Goal: Information Seeking & Learning: Compare options

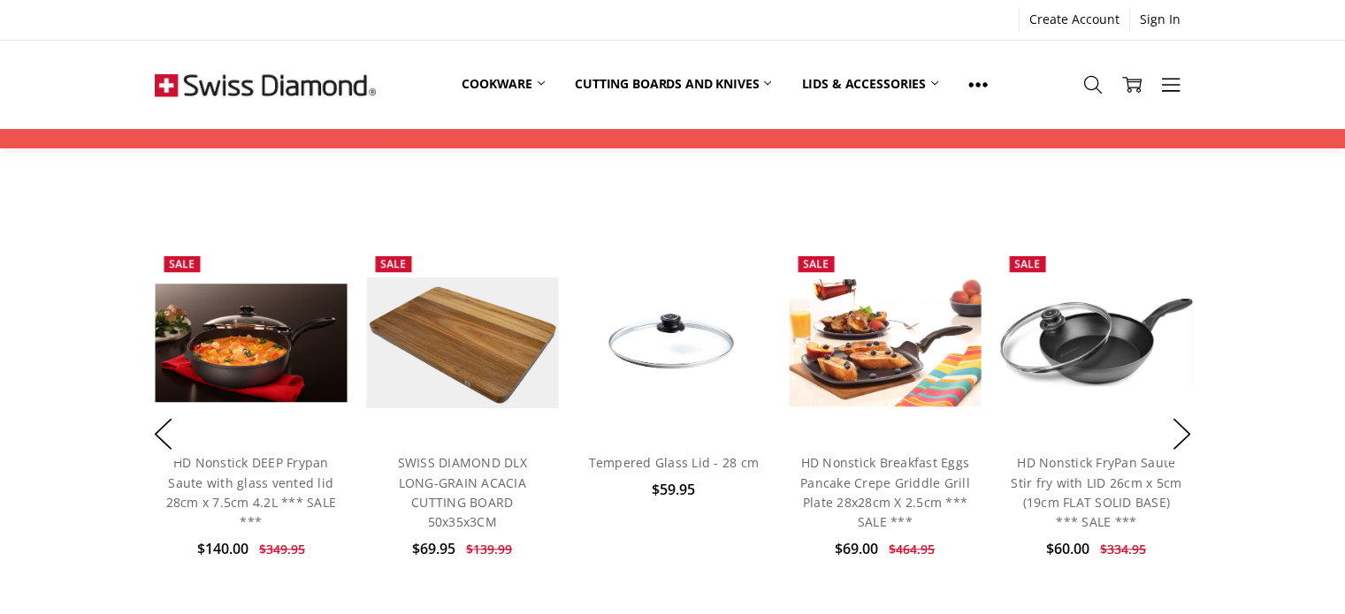
scroll to position [1233, 0]
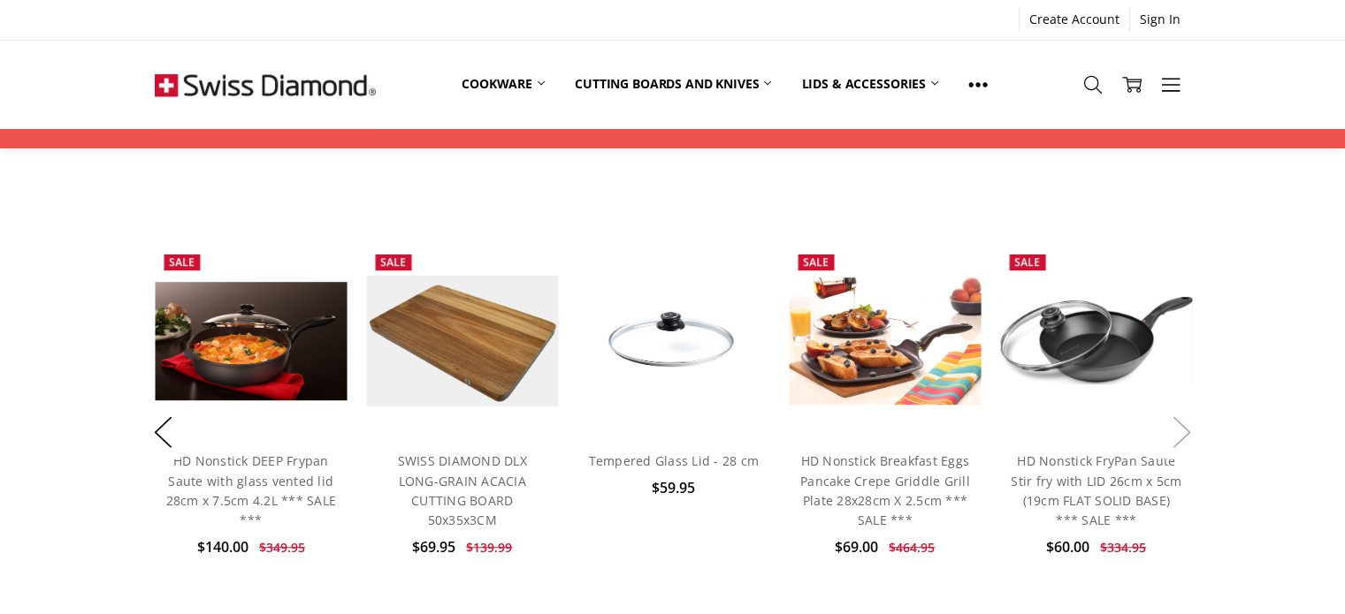
click at [1188, 406] on button "Next" at bounding box center [1181, 432] width 35 height 54
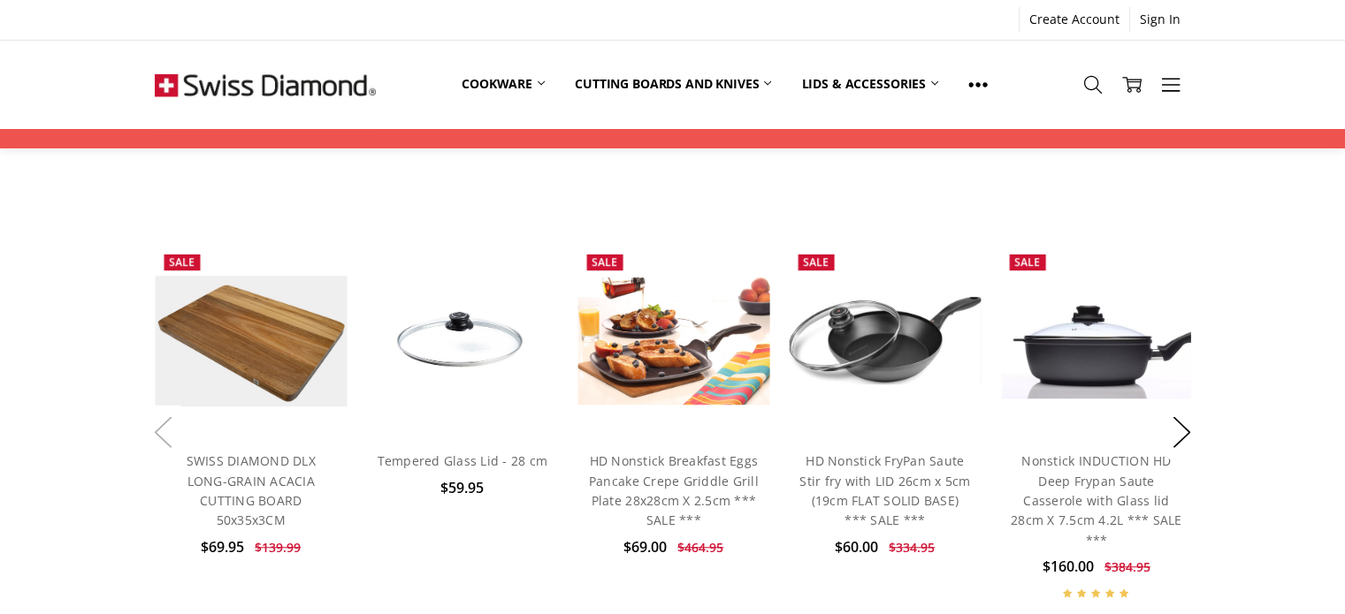
click at [157, 411] on button "Previous" at bounding box center [162, 432] width 35 height 54
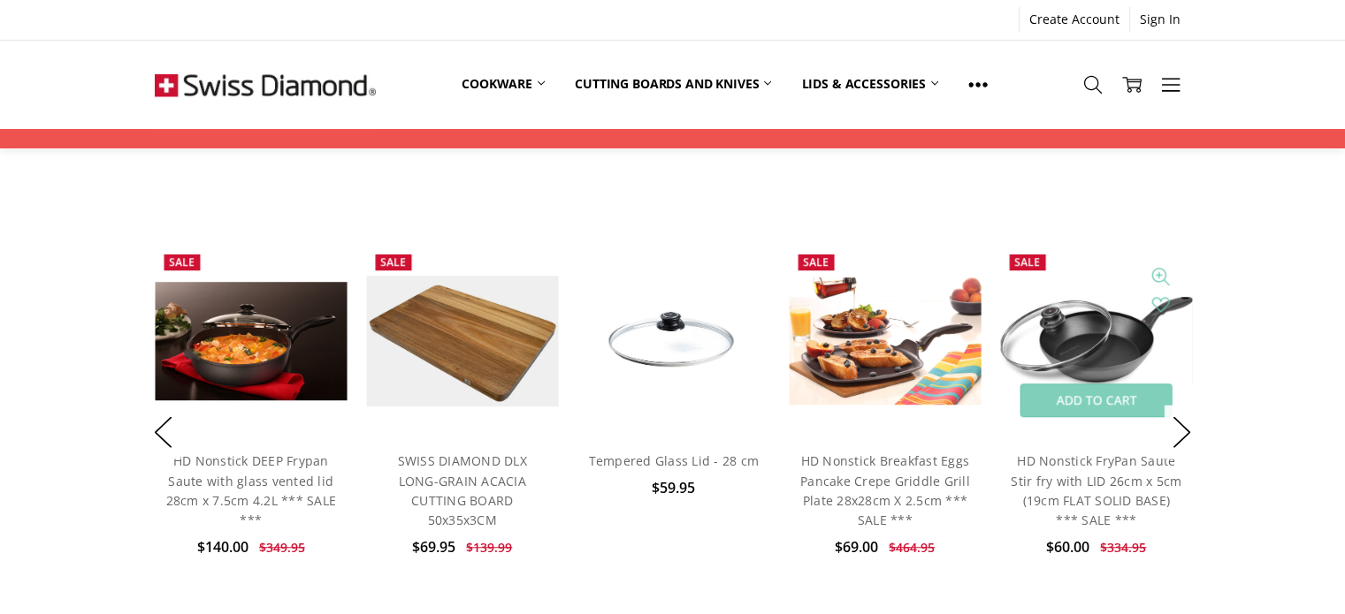
click at [1113, 312] on img at bounding box center [1096, 341] width 192 height 88
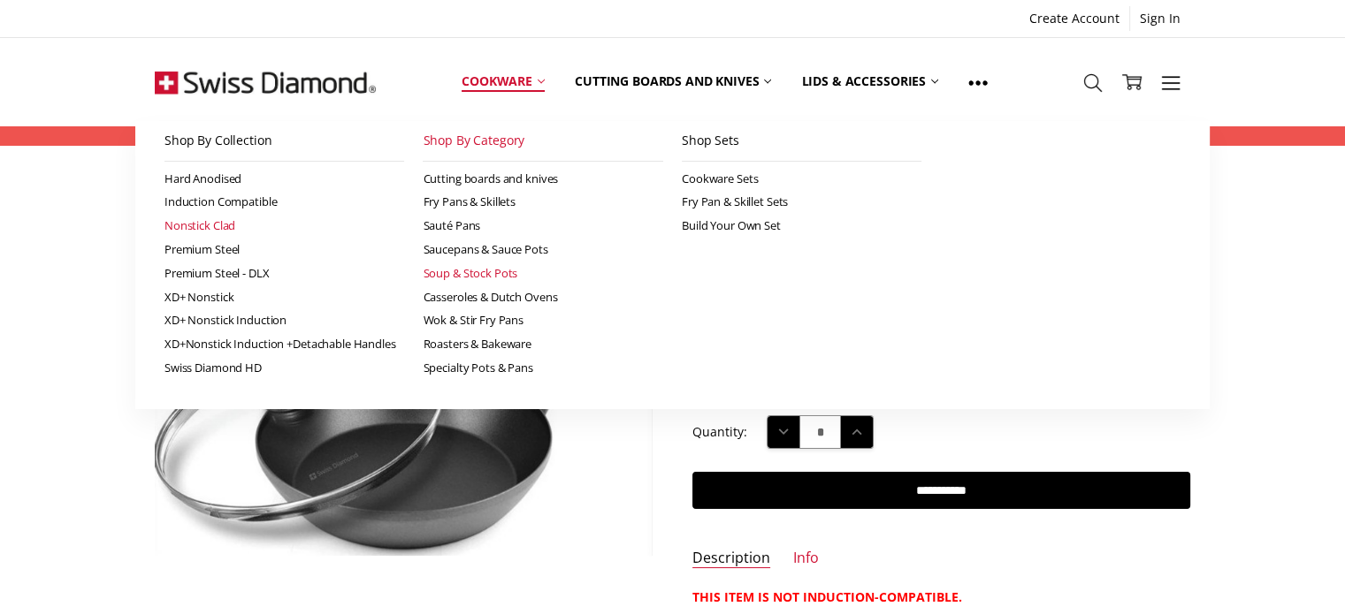
click at [215, 225] on link "Nonstick Clad" at bounding box center [284, 226] width 240 height 24
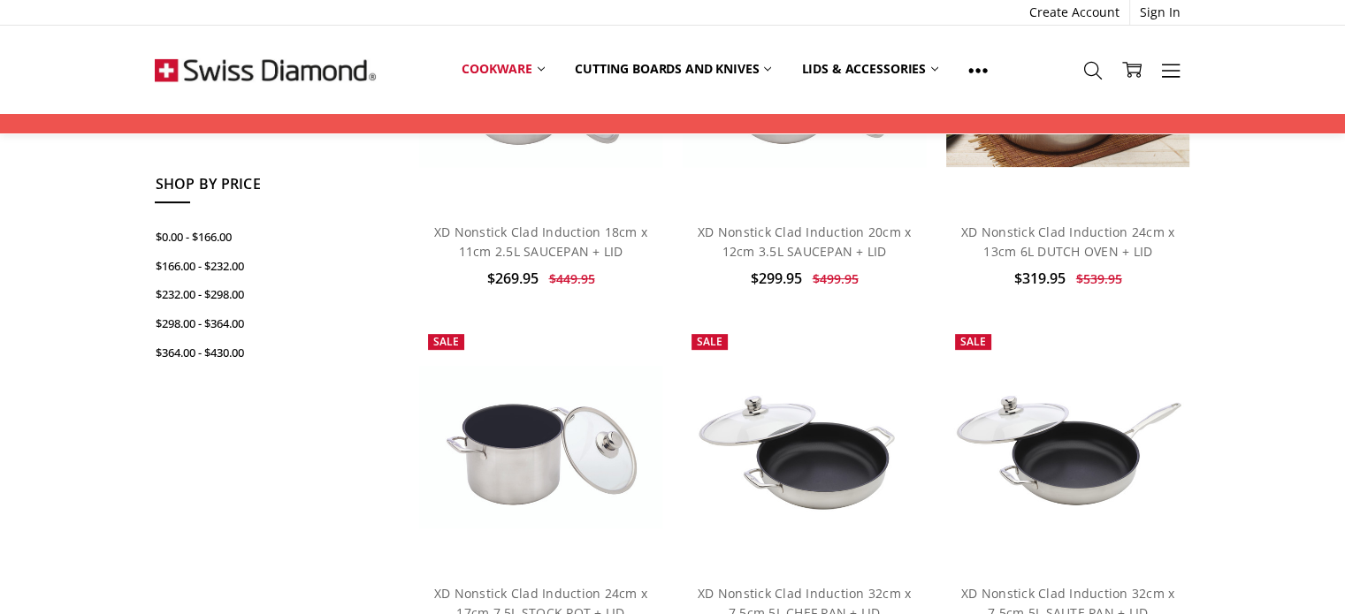
scroll to position [767, 0]
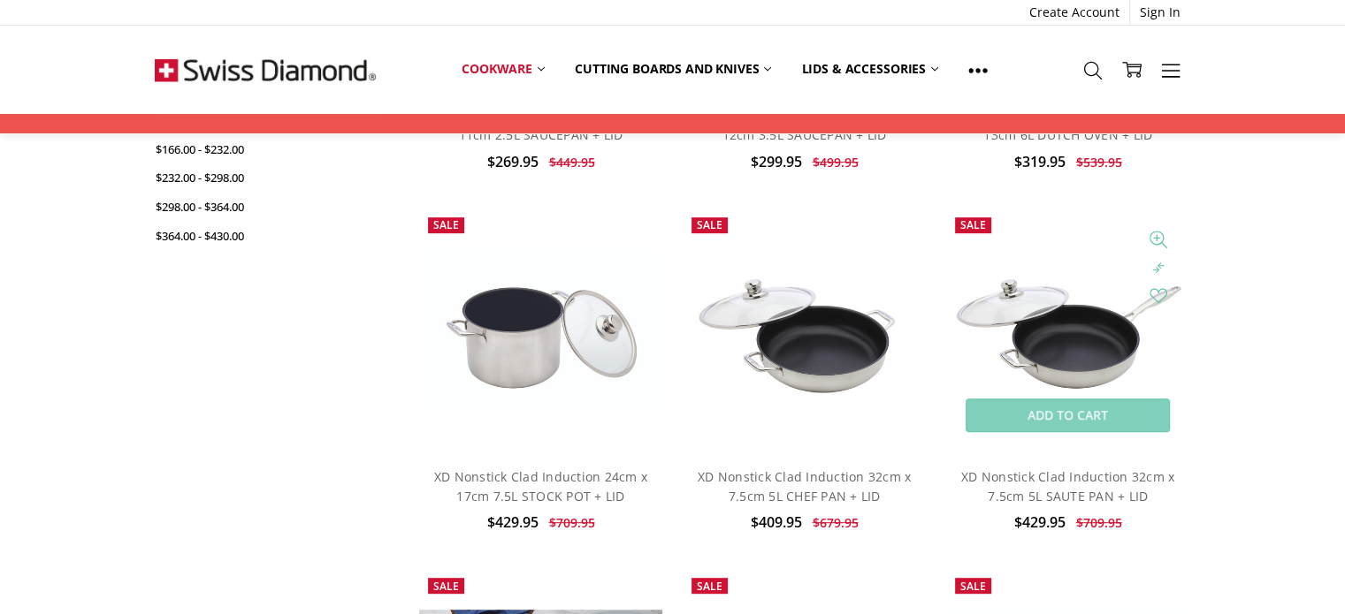
click at [1100, 351] on img at bounding box center [1068, 330] width 244 height 163
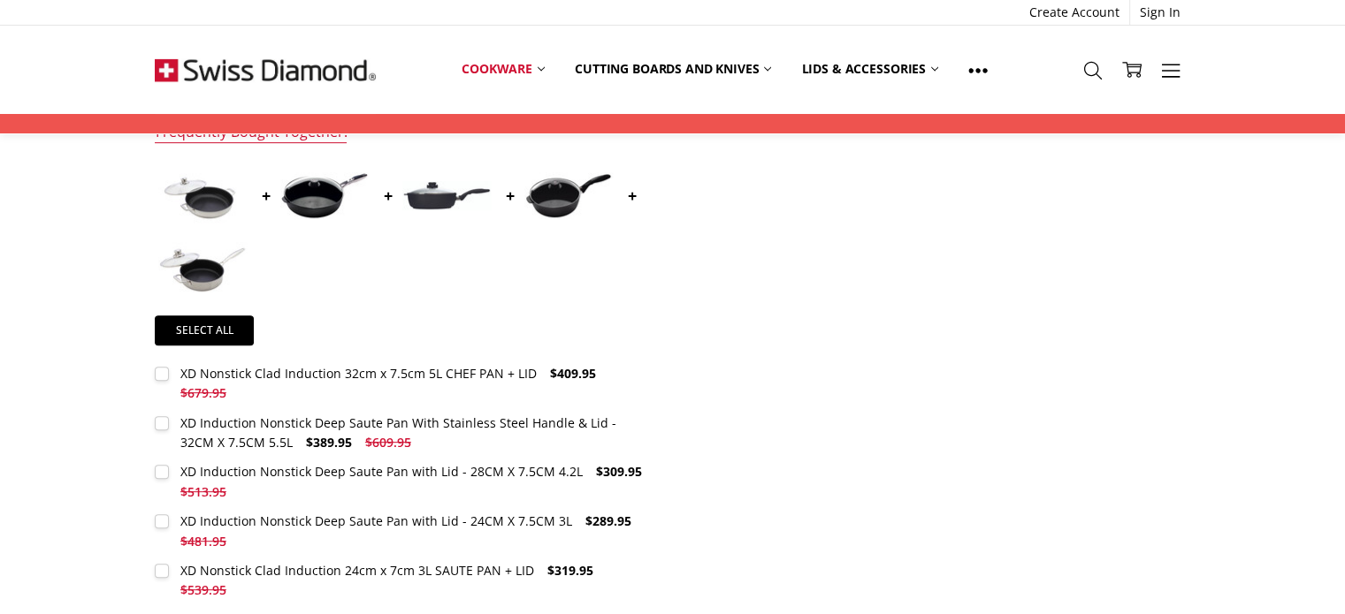
scroll to position [706, 0]
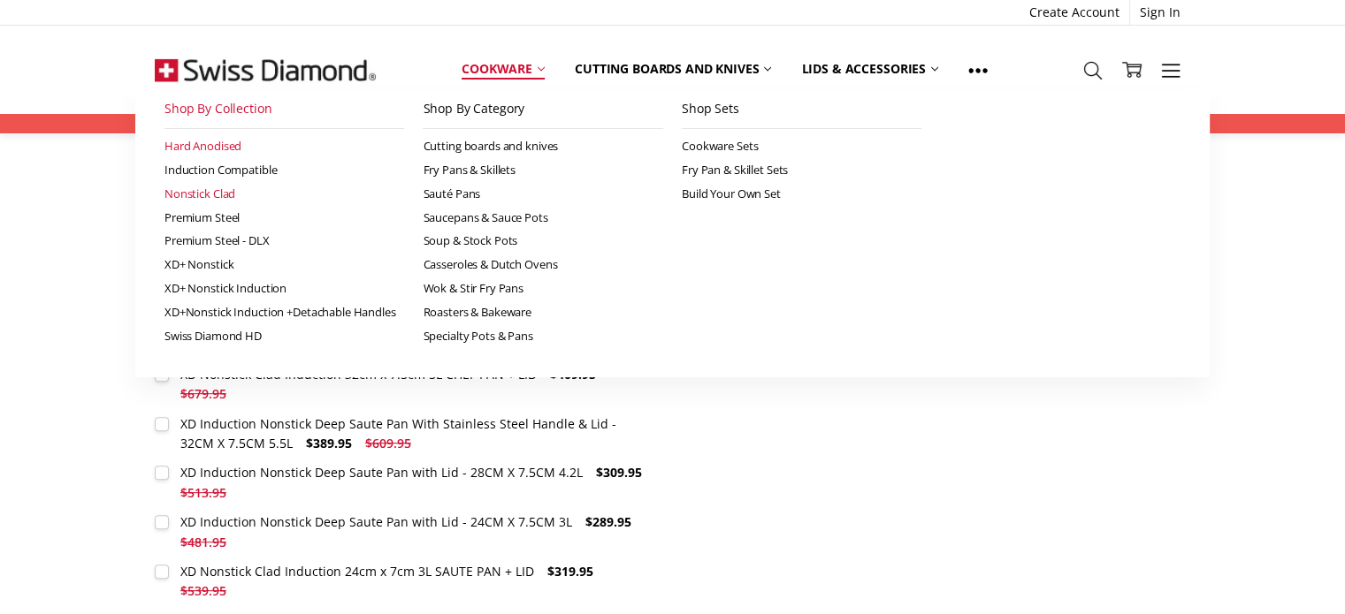
click at [234, 148] on link "Hard Anodised" at bounding box center [284, 146] width 240 height 24
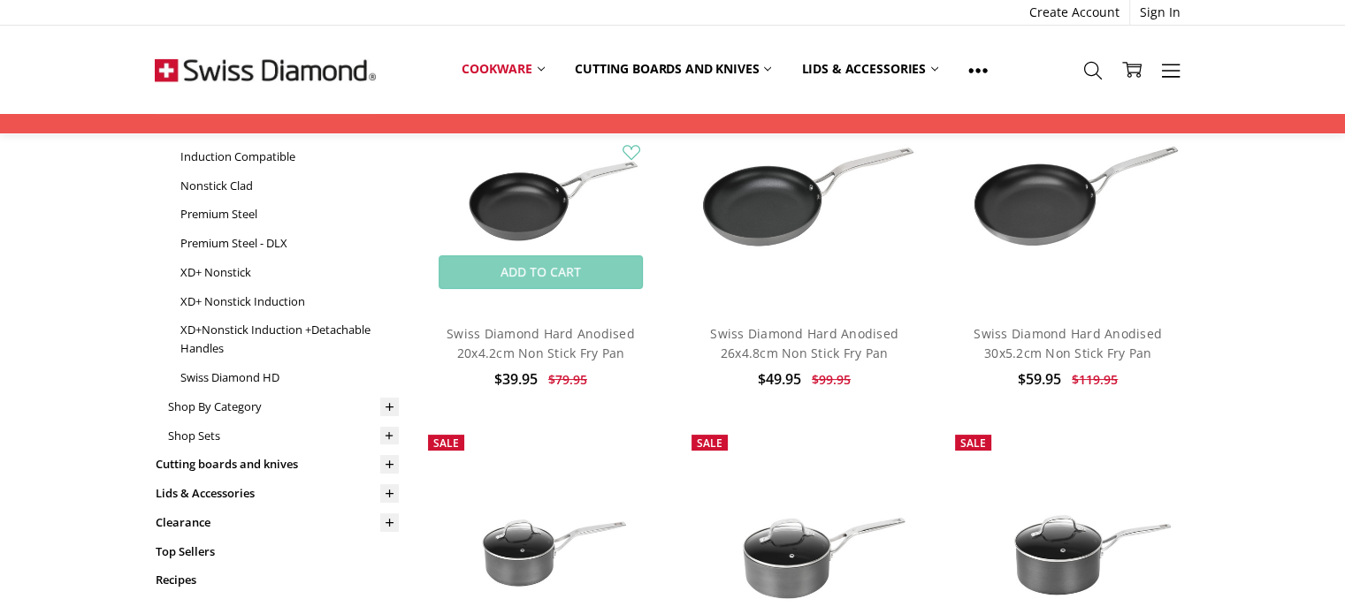
scroll to position [186, 0]
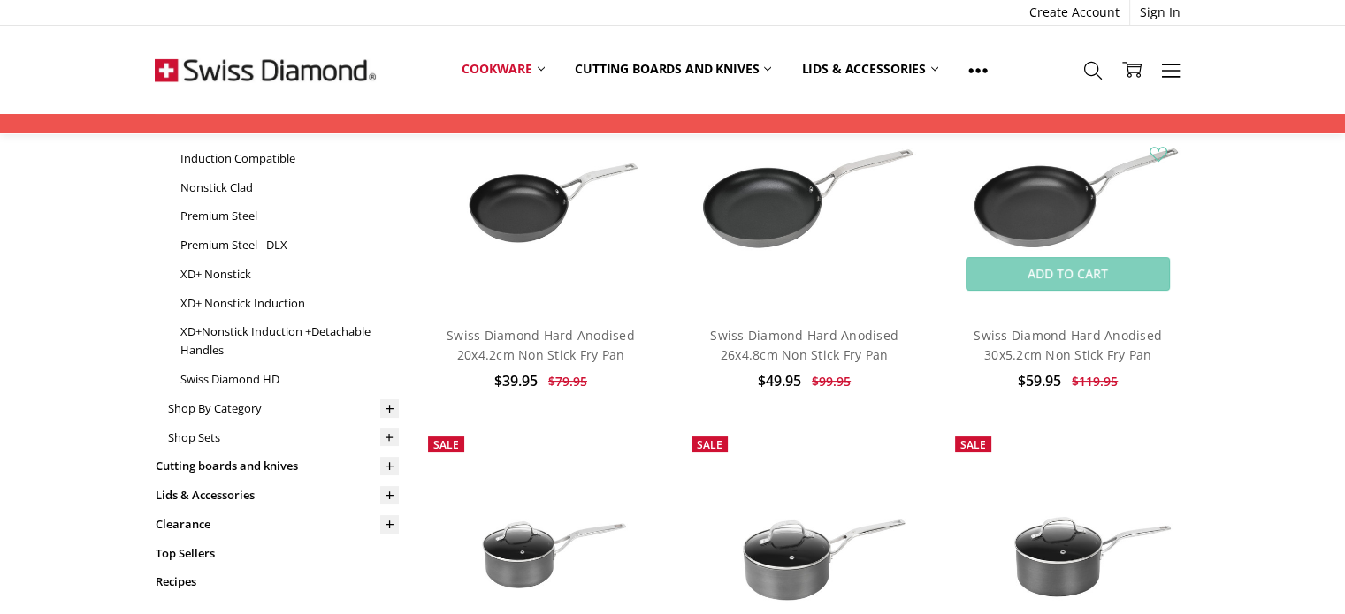
click at [1019, 202] on img at bounding box center [1068, 189] width 244 height 163
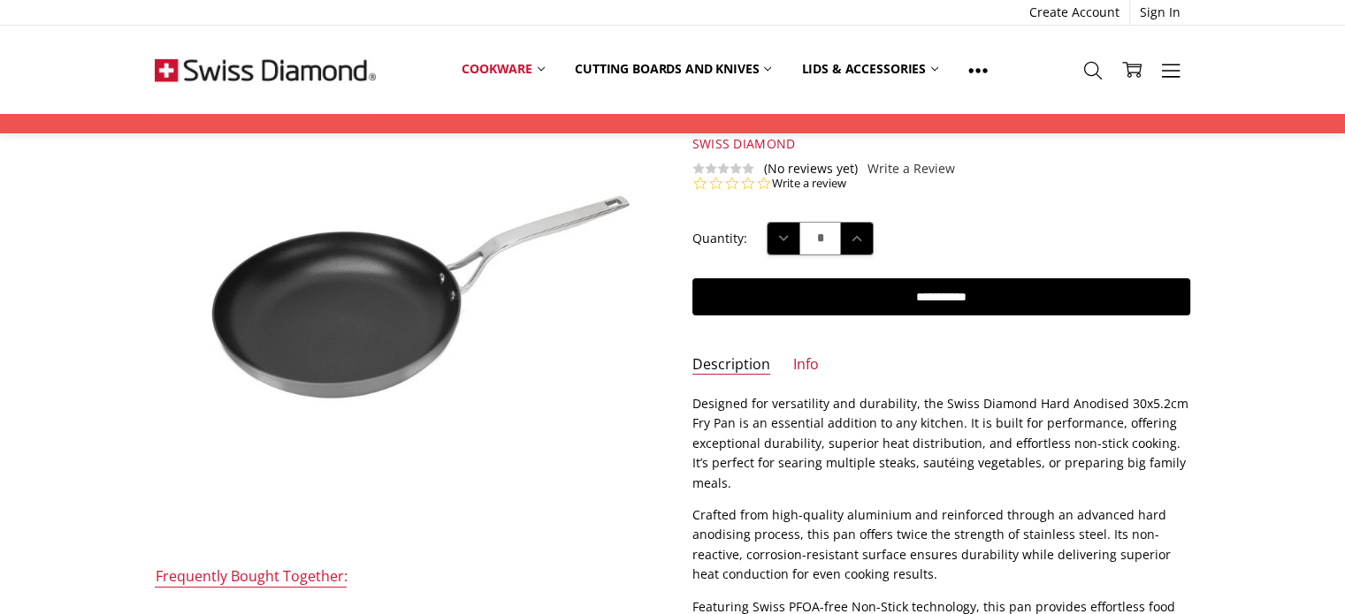
scroll to position [162, 0]
